Goal: Task Accomplishment & Management: Manage account settings

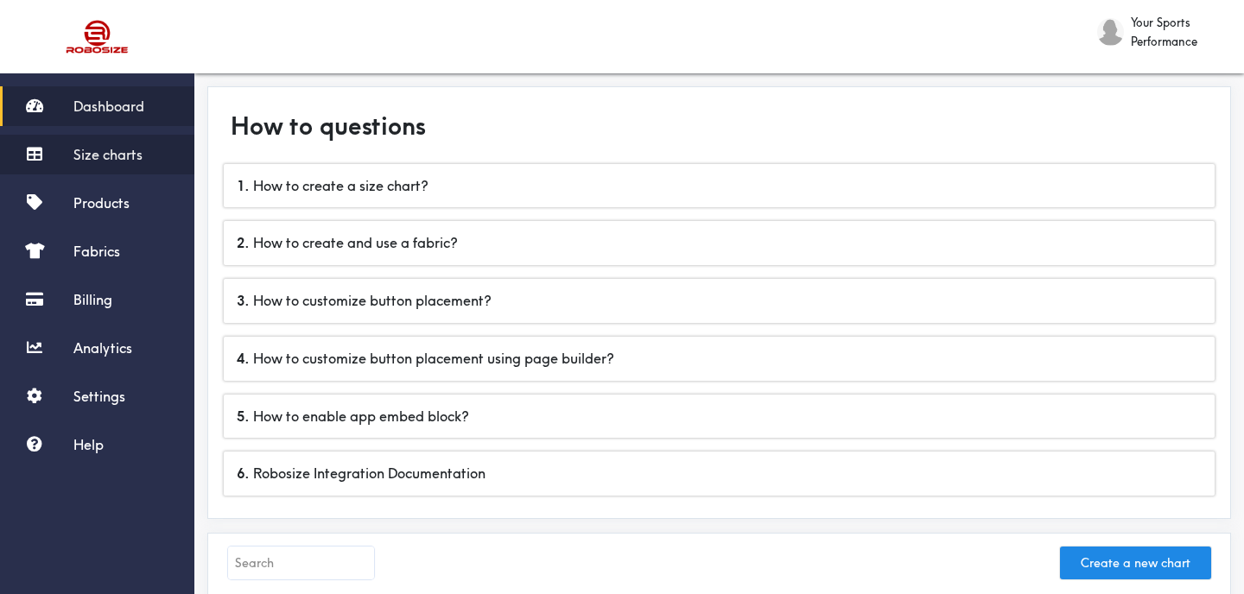
click at [126, 158] on span "Size charts" at bounding box center [107, 154] width 69 height 17
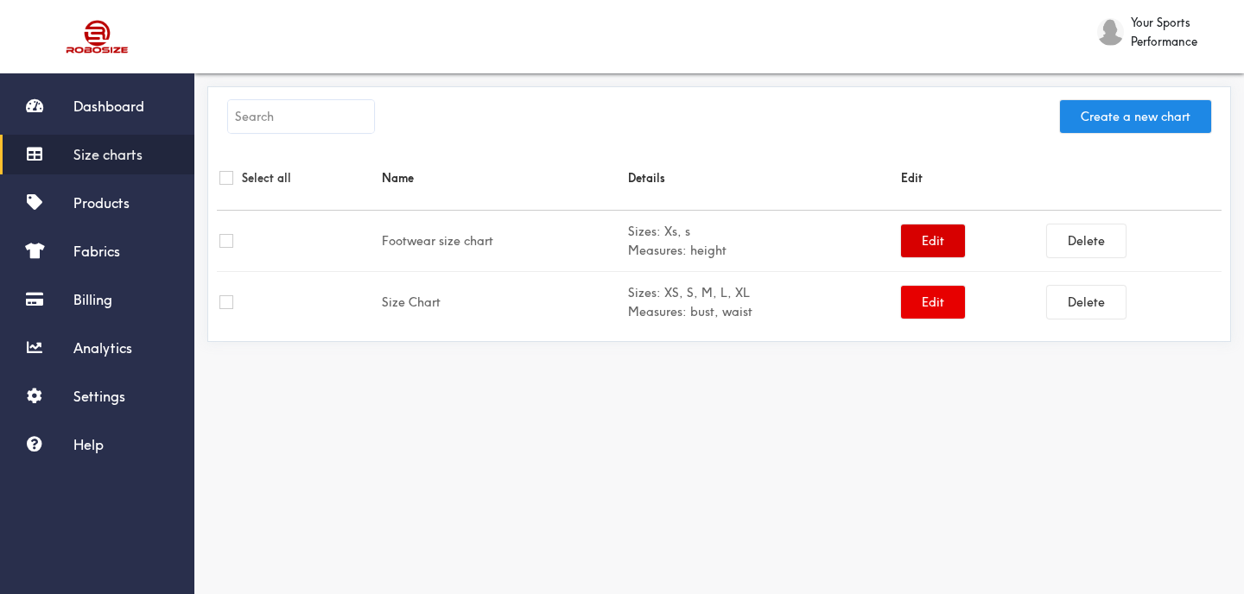
click at [922, 237] on button "Edit" at bounding box center [933, 241] width 64 height 33
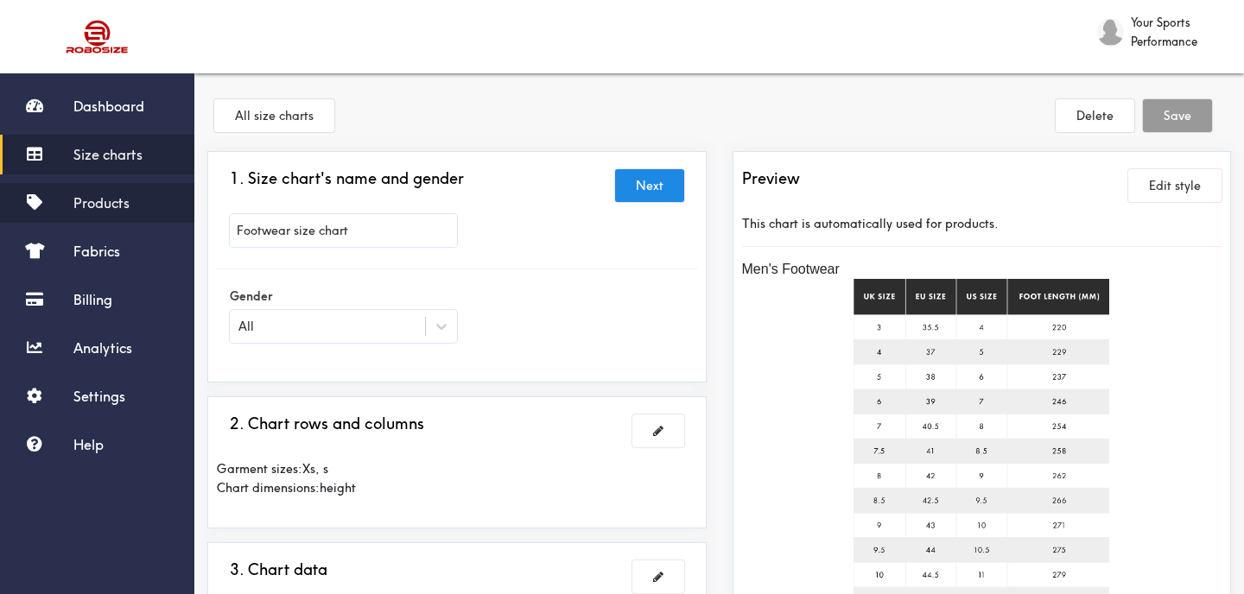
click at [124, 214] on link "Products" at bounding box center [97, 203] width 194 height 40
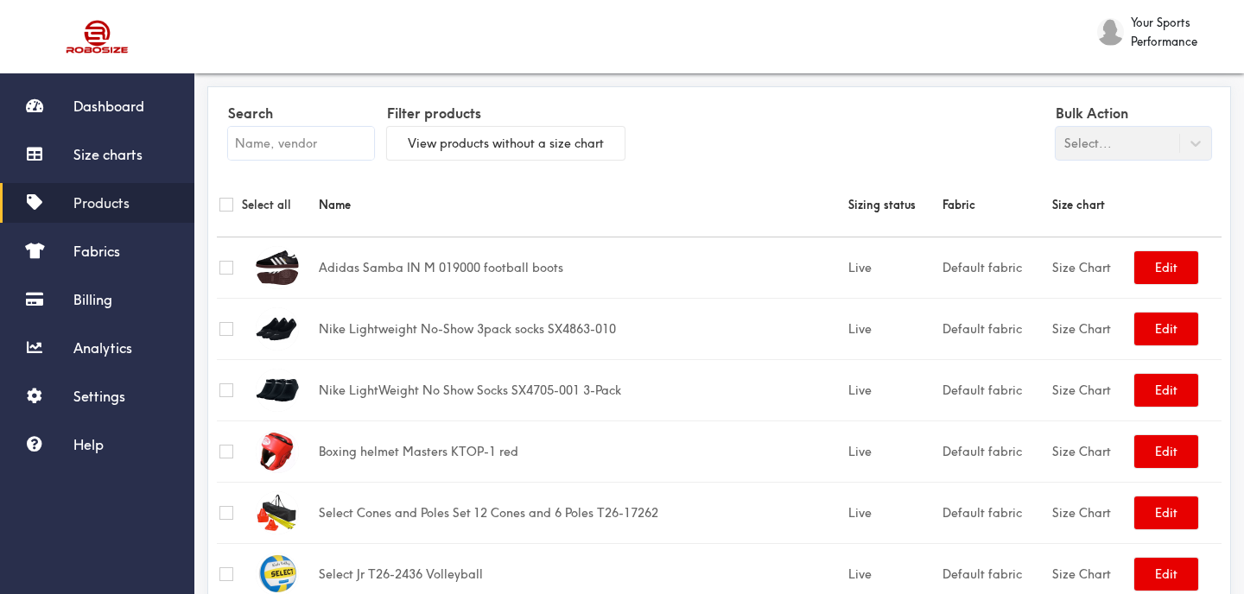
click at [1171, 156] on div "Bulk Action Select..." at bounding box center [1133, 130] width 155 height 60
click at [1156, 143] on div "Bulk Action Select..." at bounding box center [1133, 130] width 155 height 60
click at [403, 149] on button "View products without a size chart" at bounding box center [506, 143] width 238 height 33
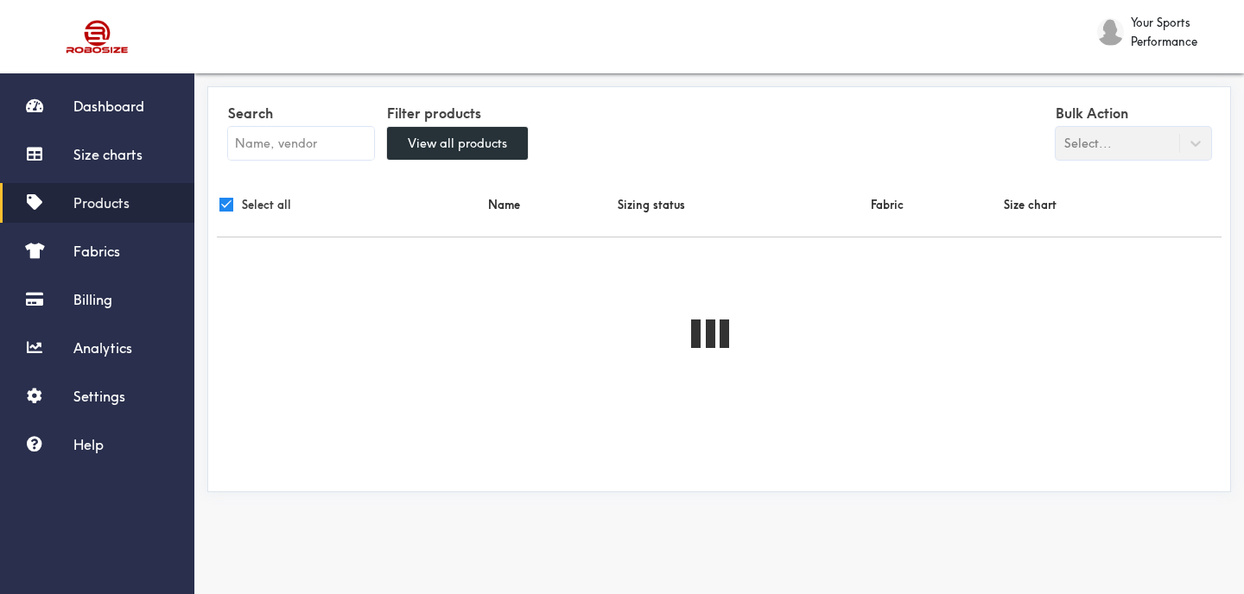
checkbox input "true"
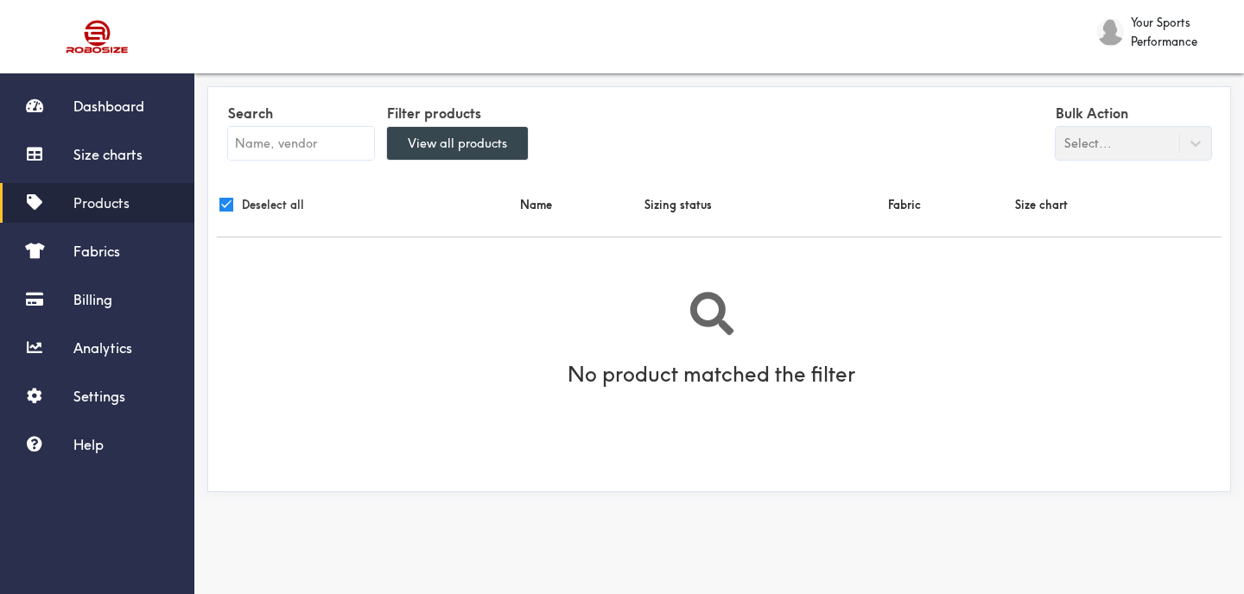
click at [481, 140] on button "View all products" at bounding box center [457, 143] width 141 height 33
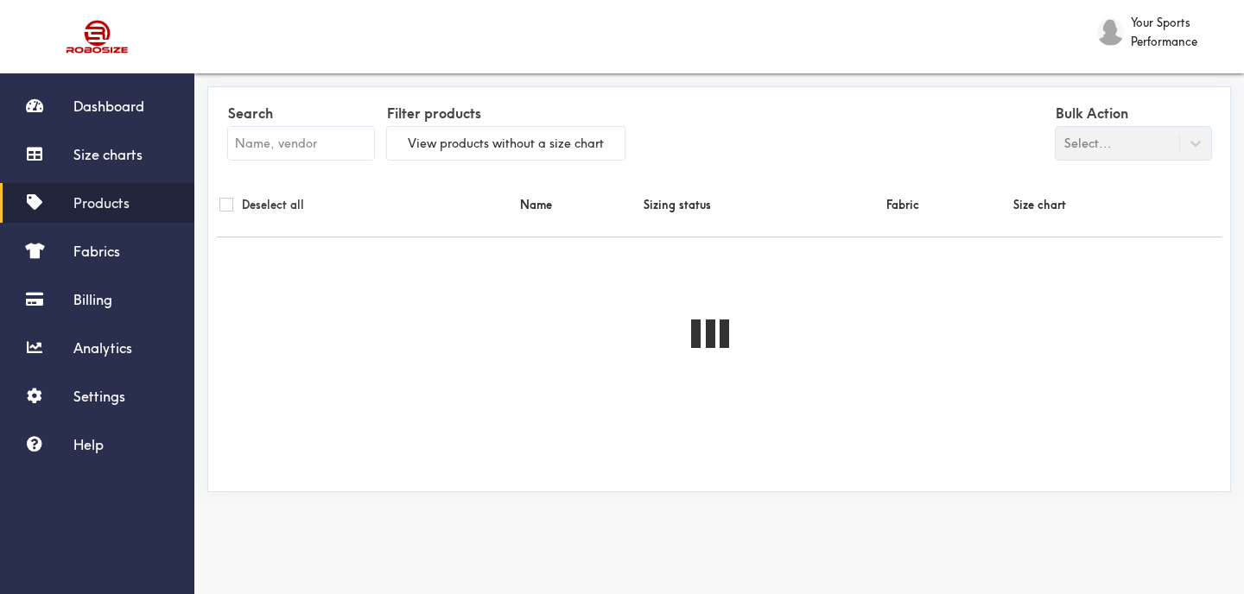
checkbox input "false"
